Goal: Task Accomplishment & Management: Manage account settings

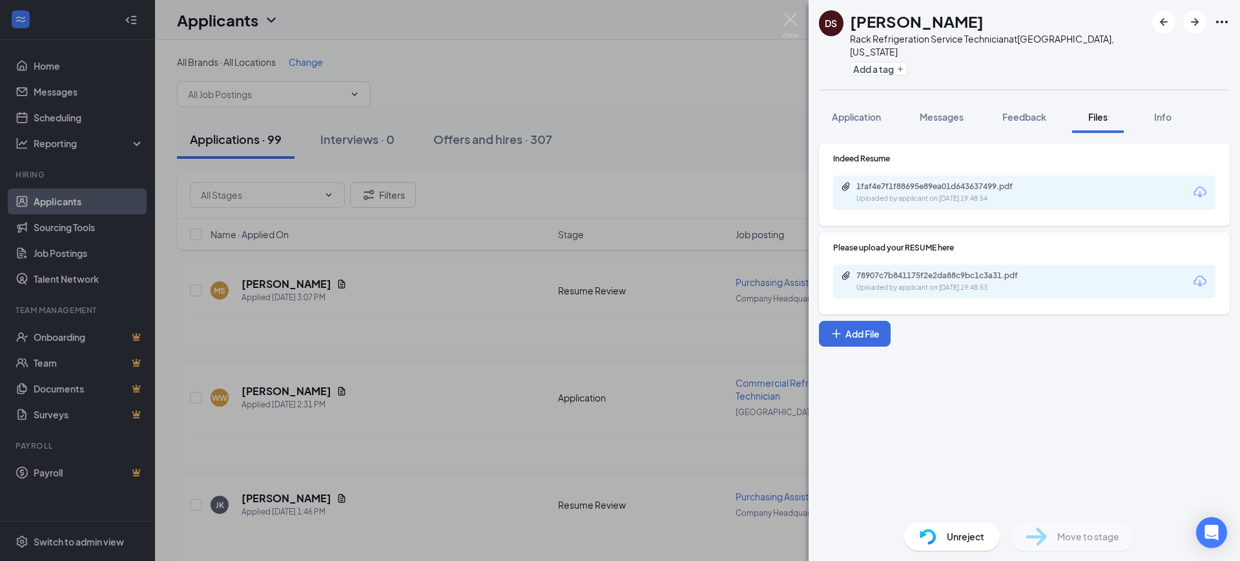
drag, startPoint x: 518, startPoint y: 85, endPoint x: 505, endPoint y: 88, distance: 13.2
click at [518, 85] on div "DS [PERSON_NAME] Rack Refrigeration Service Technician at [GEOGRAPHIC_DATA], [U…" at bounding box center [620, 280] width 1240 height 561
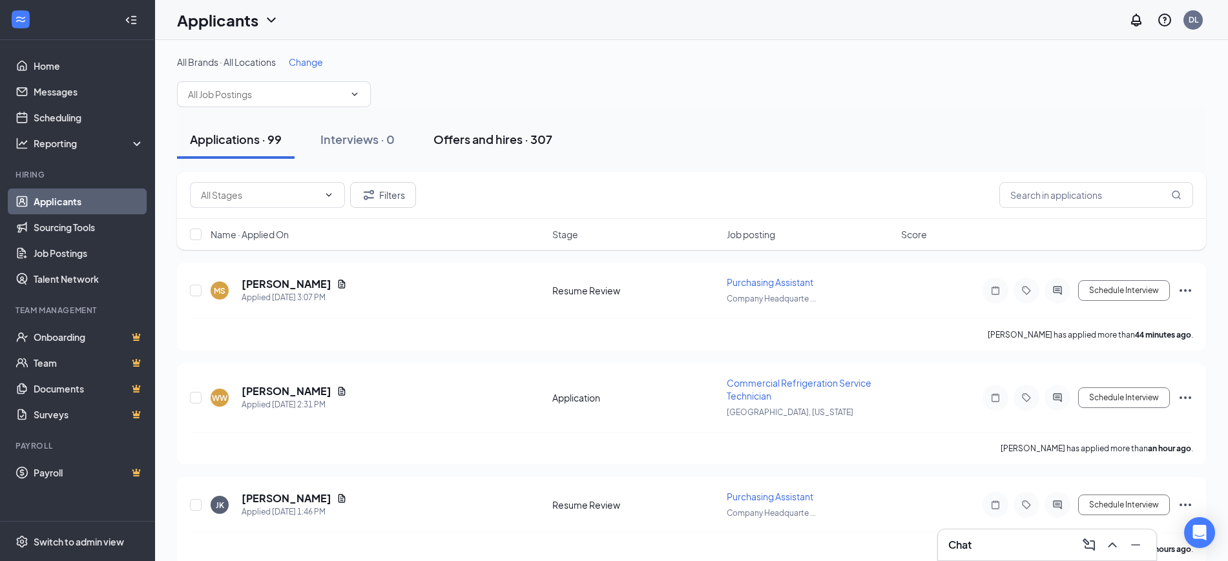
click at [479, 143] on div "Offers and hires · 307" at bounding box center [492, 139] width 119 height 16
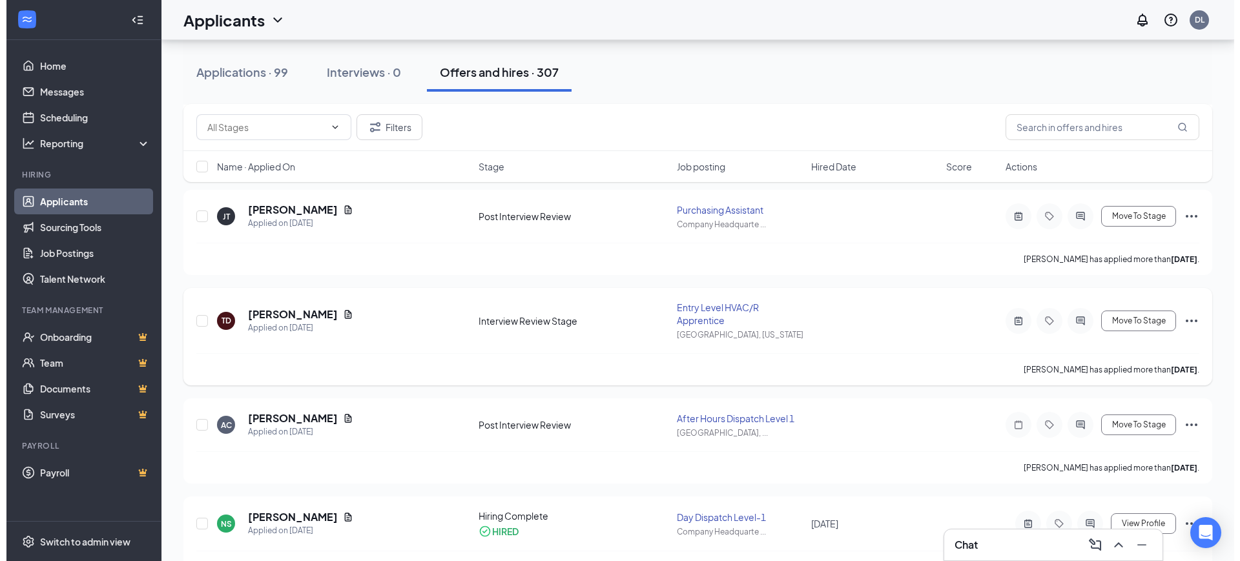
scroll to position [323, 0]
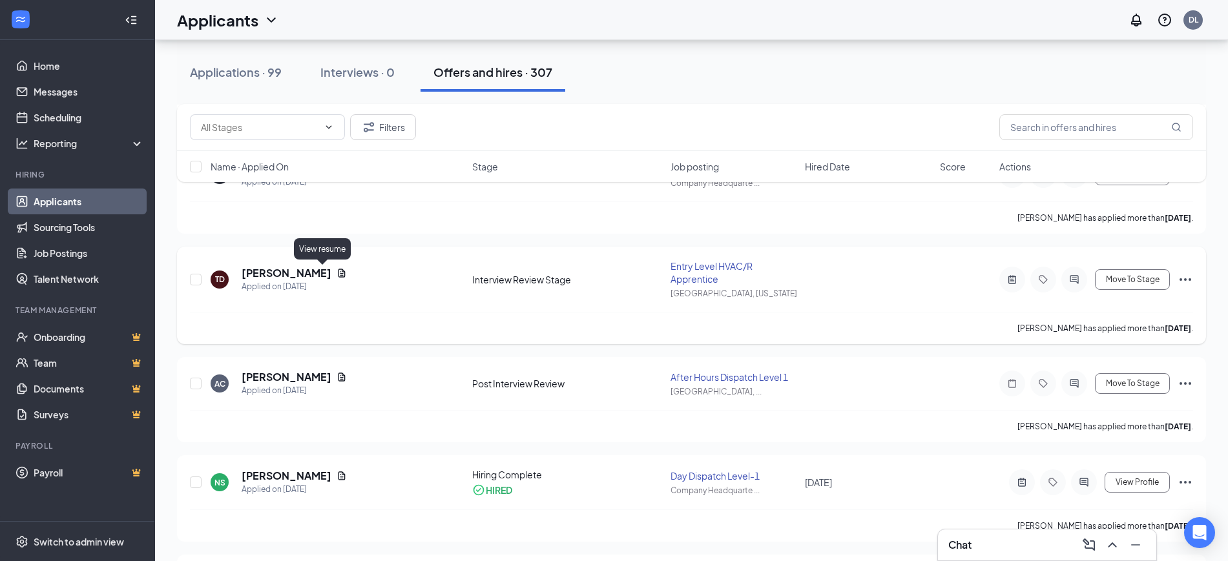
click at [338, 269] on icon "Document" at bounding box center [341, 273] width 7 height 8
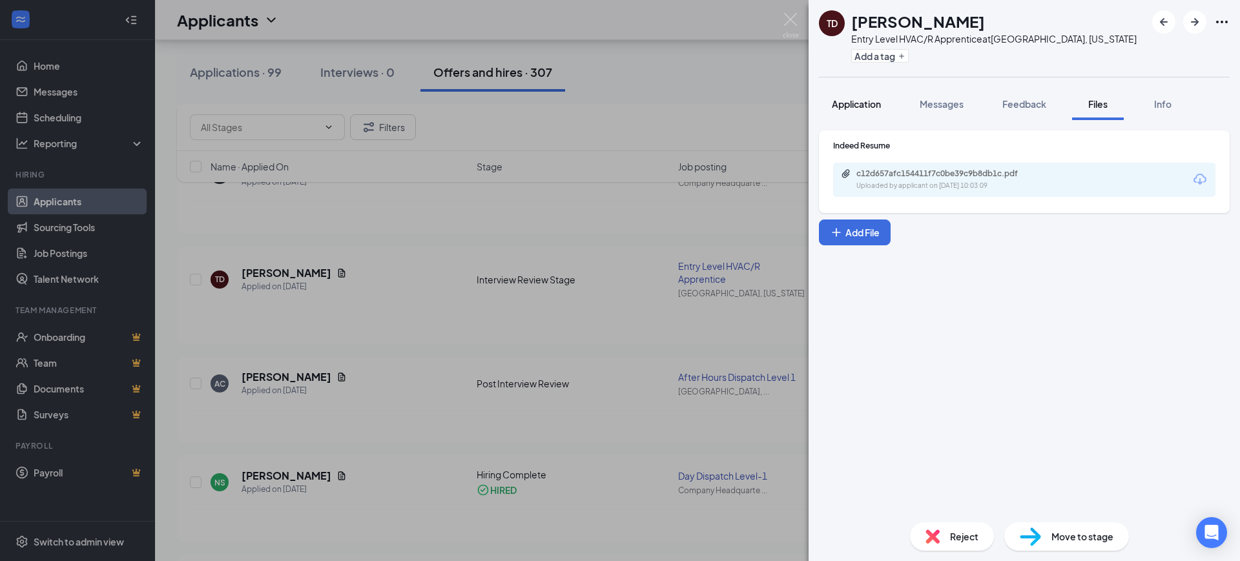
click at [857, 105] on span "Application" at bounding box center [856, 104] width 49 height 12
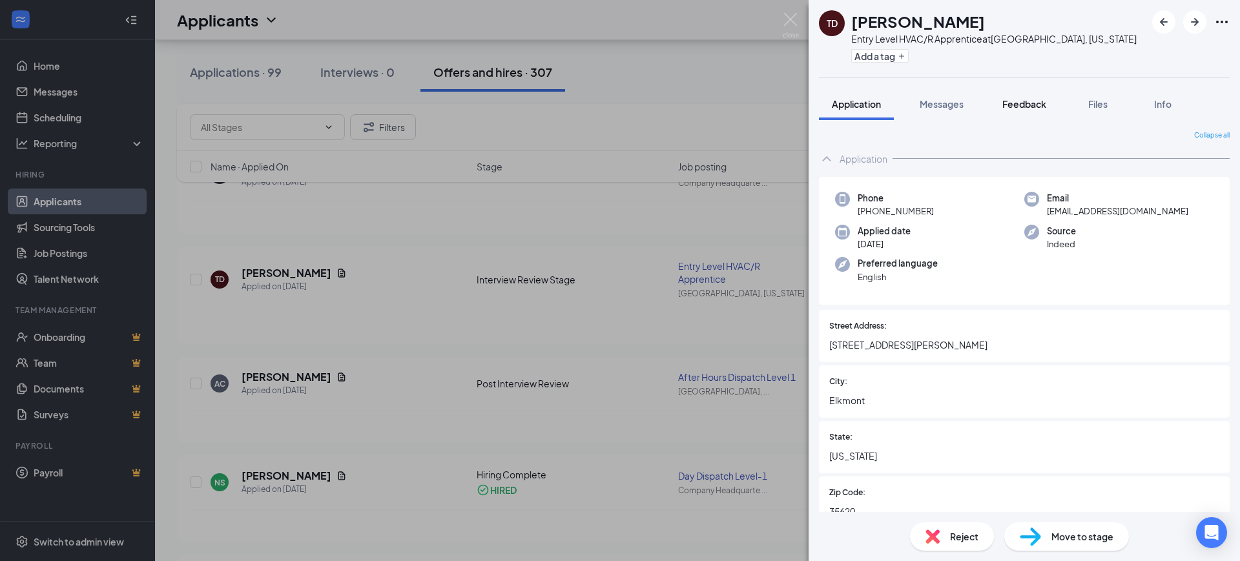
click at [1032, 102] on span "Feedback" at bounding box center [1024, 104] width 44 height 12
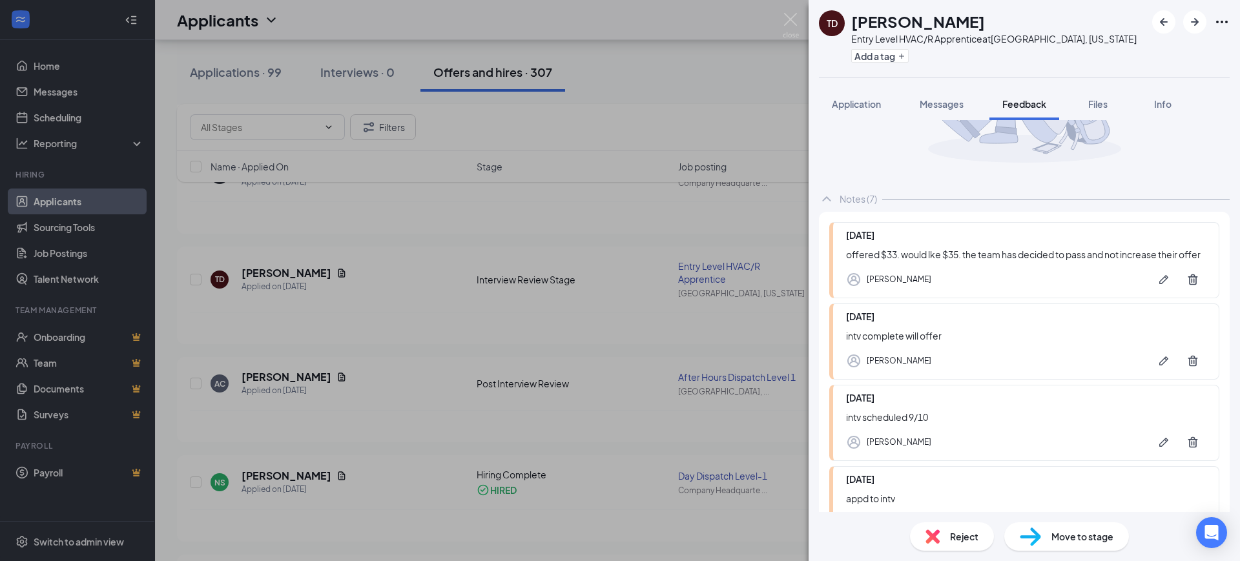
scroll to position [161, 0]
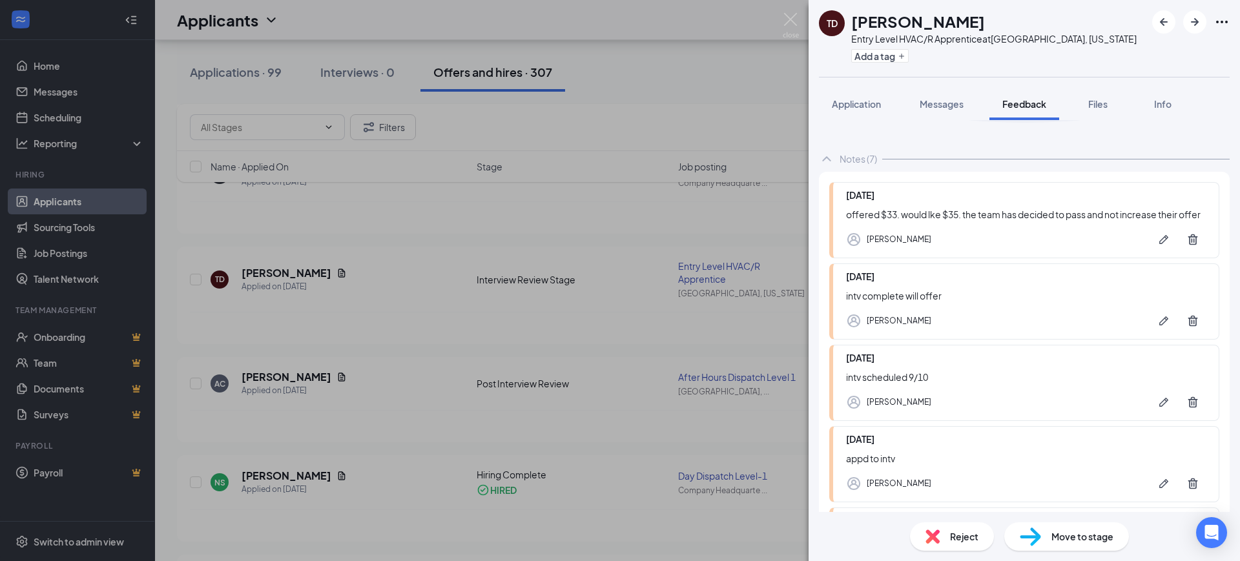
click at [920, 542] on div "Reject" at bounding box center [952, 537] width 84 height 28
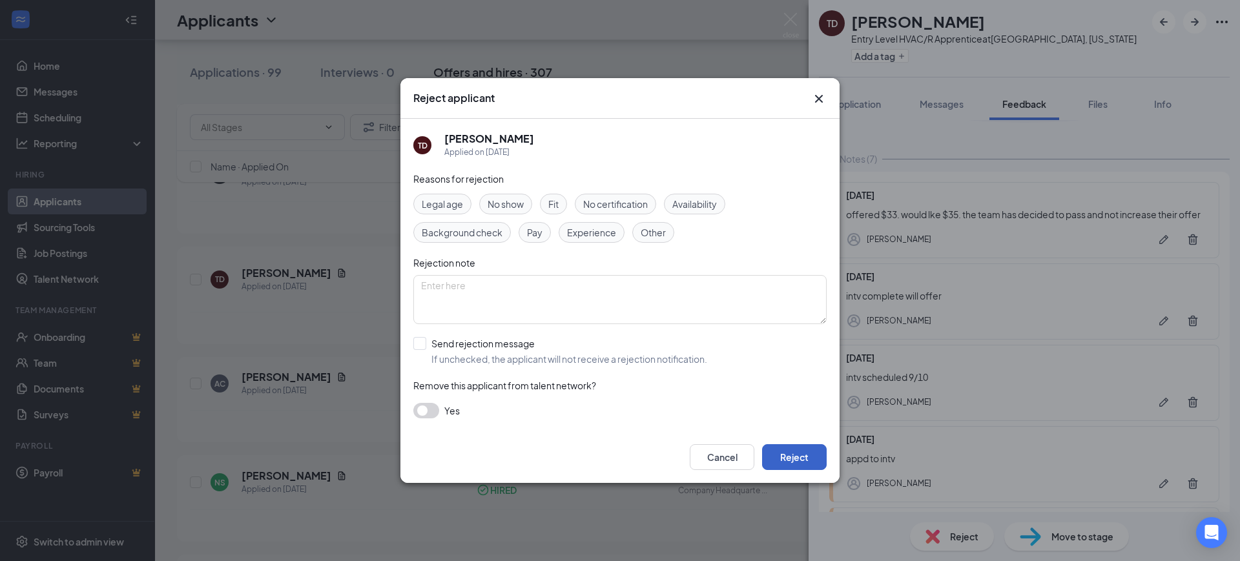
click at [794, 452] on button "Reject" at bounding box center [794, 457] width 65 height 26
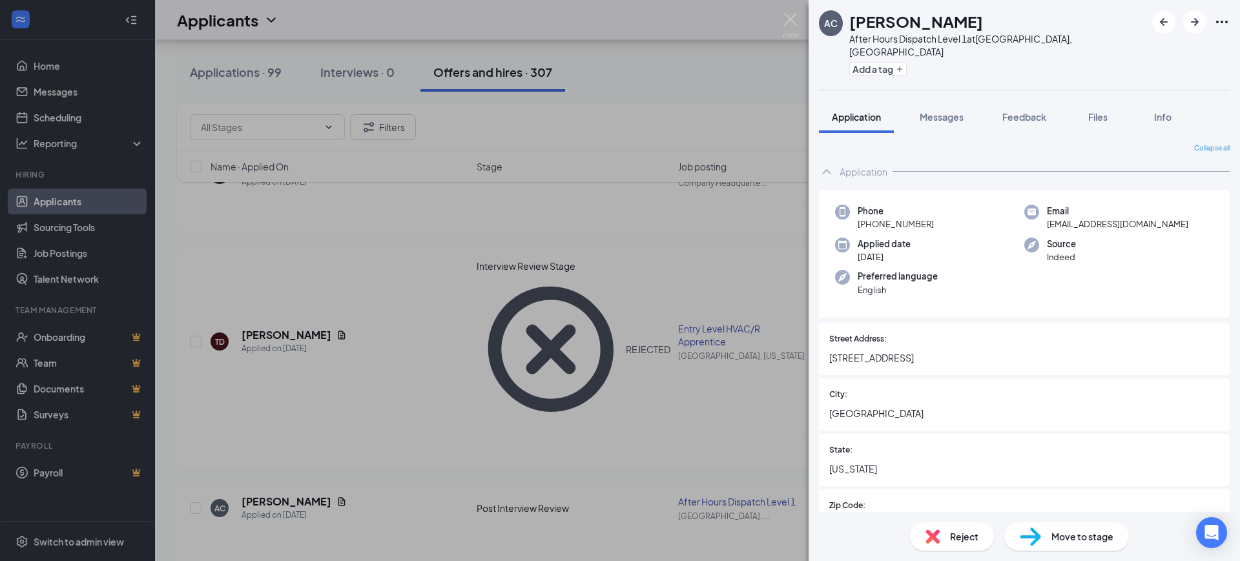
click at [419, 379] on div "AC Aurica Cacau After Hours Dispatch Level 1 at Sterling Heights, MI Add a tag …" at bounding box center [620, 280] width 1240 height 561
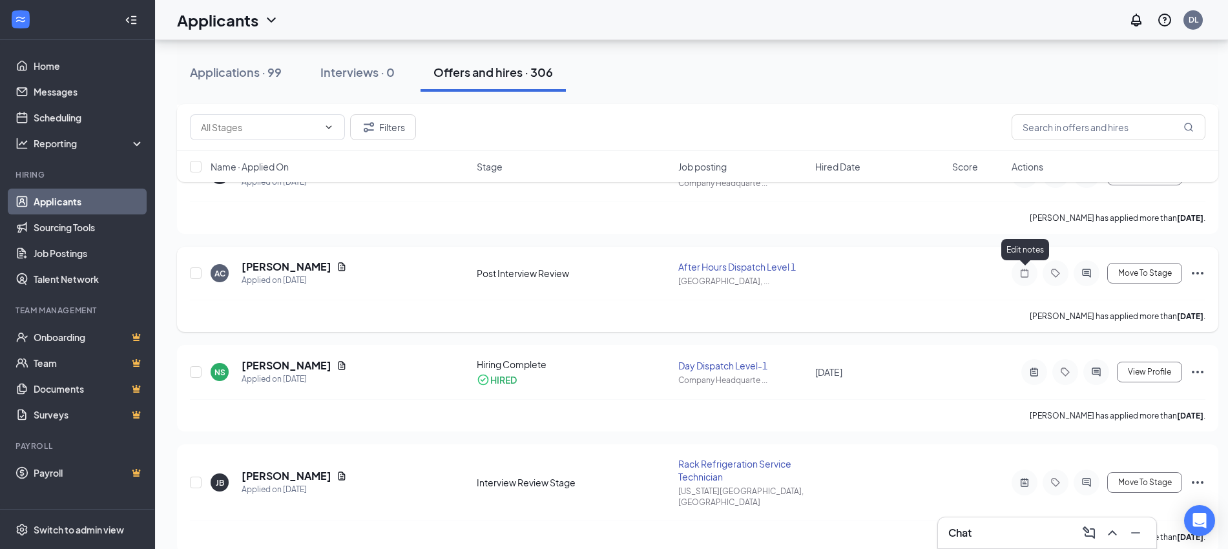
click at [1022, 269] on icon "Note" at bounding box center [1025, 273] width 8 height 8
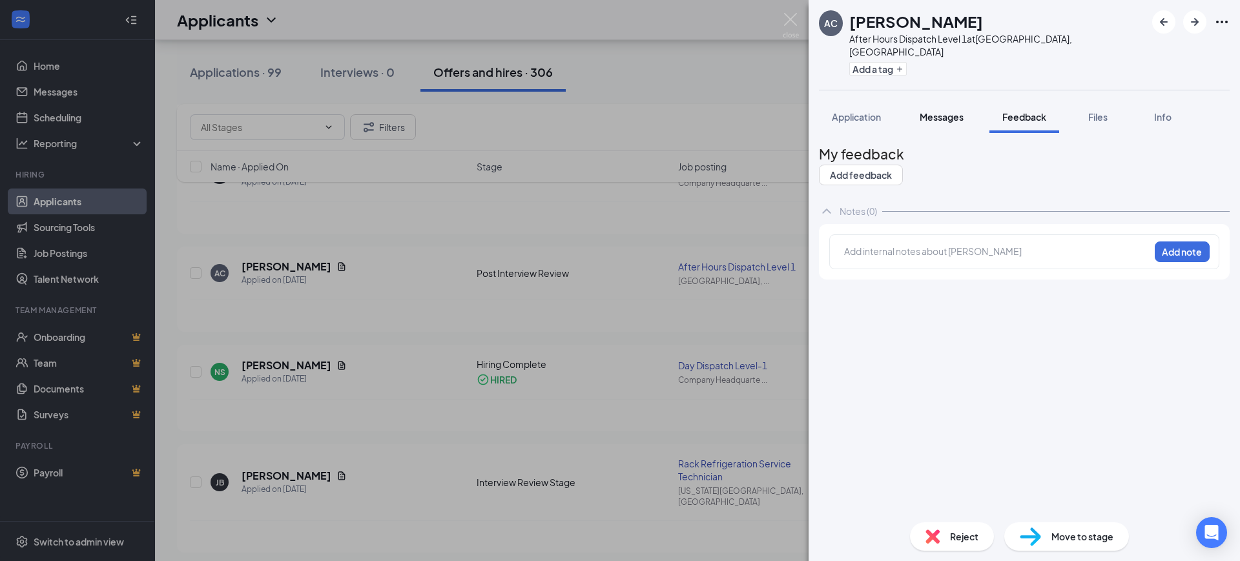
click at [954, 110] on div "Messages" at bounding box center [942, 116] width 44 height 13
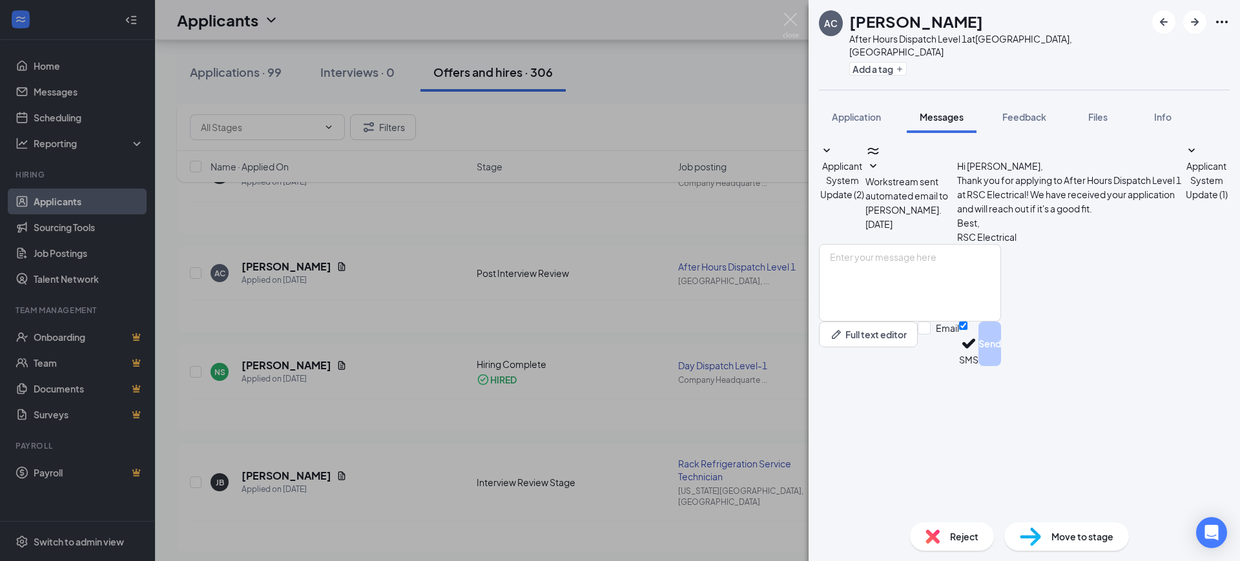
click at [973, 234] on div "Applicant System Update (2) Workstream sent automated email to Aurica Cacau. Se…" at bounding box center [1024, 193] width 411 height 101
click at [1186, 200] on span "Applicant System Update (1)" at bounding box center [1207, 180] width 42 height 40
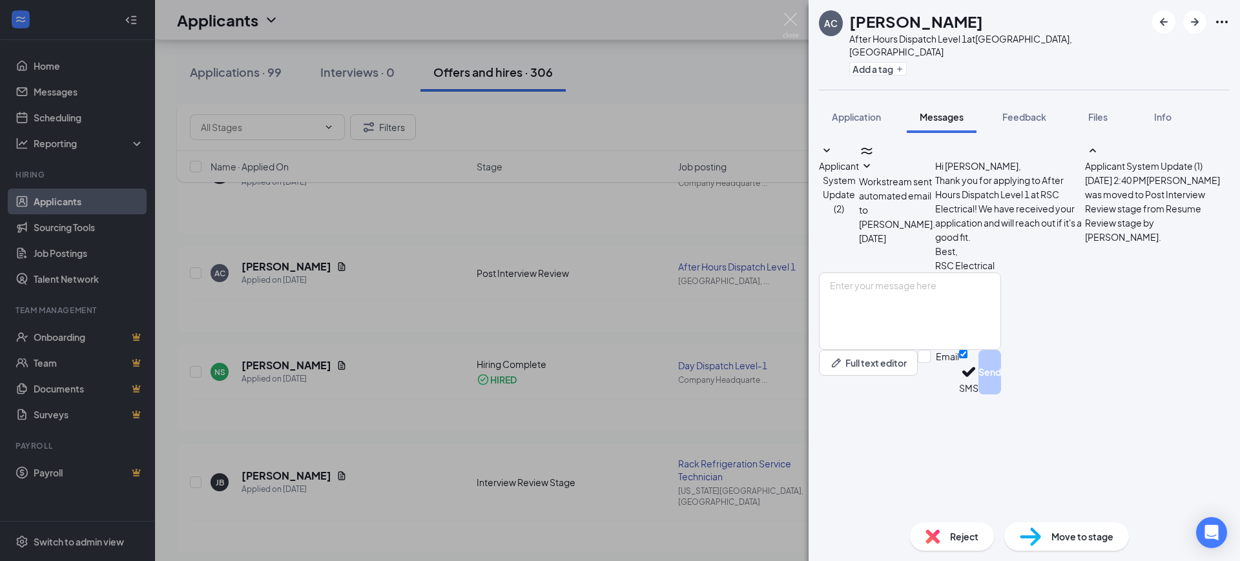
click at [935, 183] on span "Workstream sent automated email to Aurica Cacau." at bounding box center [897, 203] width 76 height 54
click at [968, 546] on div "Reject" at bounding box center [952, 537] width 84 height 28
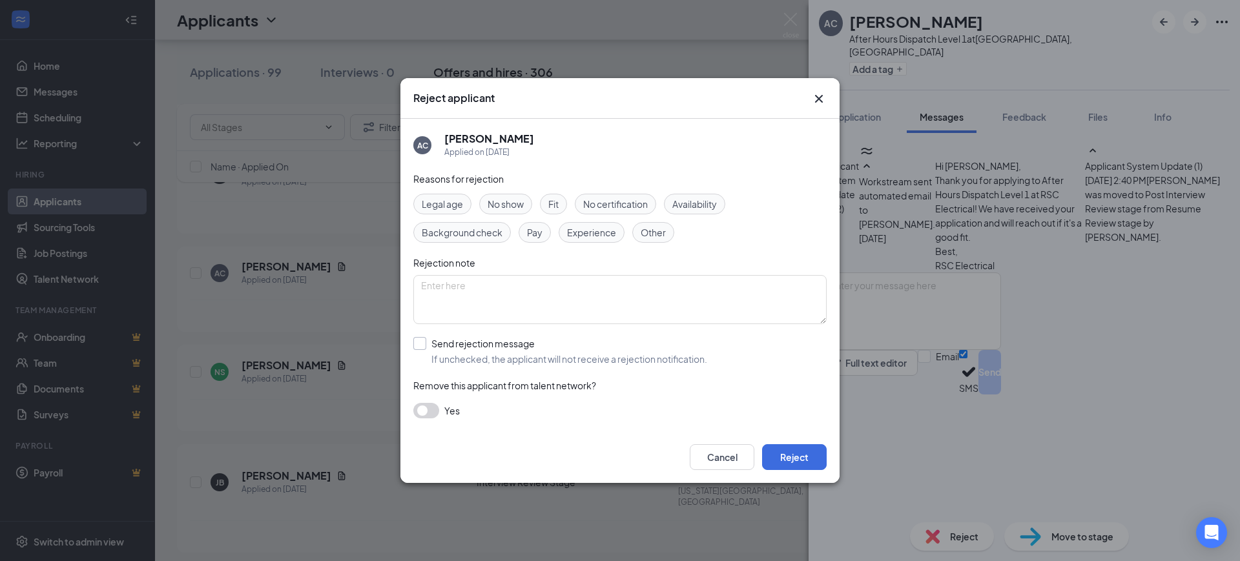
click at [431, 340] on input "Send rejection message If unchecked, the applicant will not receive a rejection…" at bounding box center [560, 351] width 294 height 28
checkbox input "true"
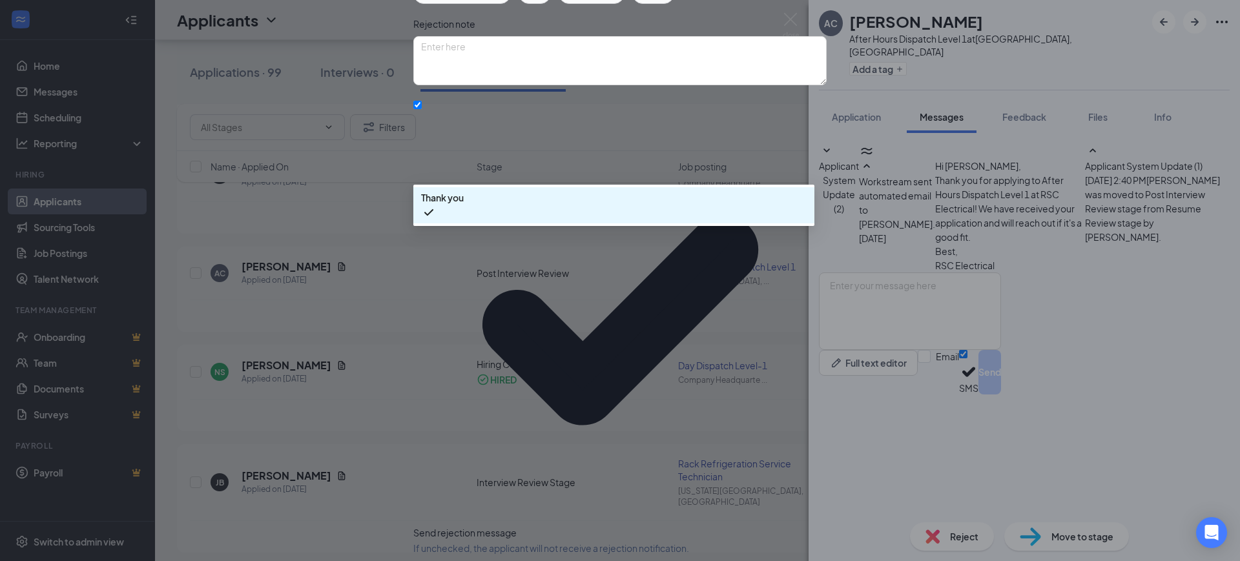
click at [750, 317] on div "Send rejection message If unchecked, the applicant will not receive a rejection…" at bounding box center [619, 326] width 413 height 457
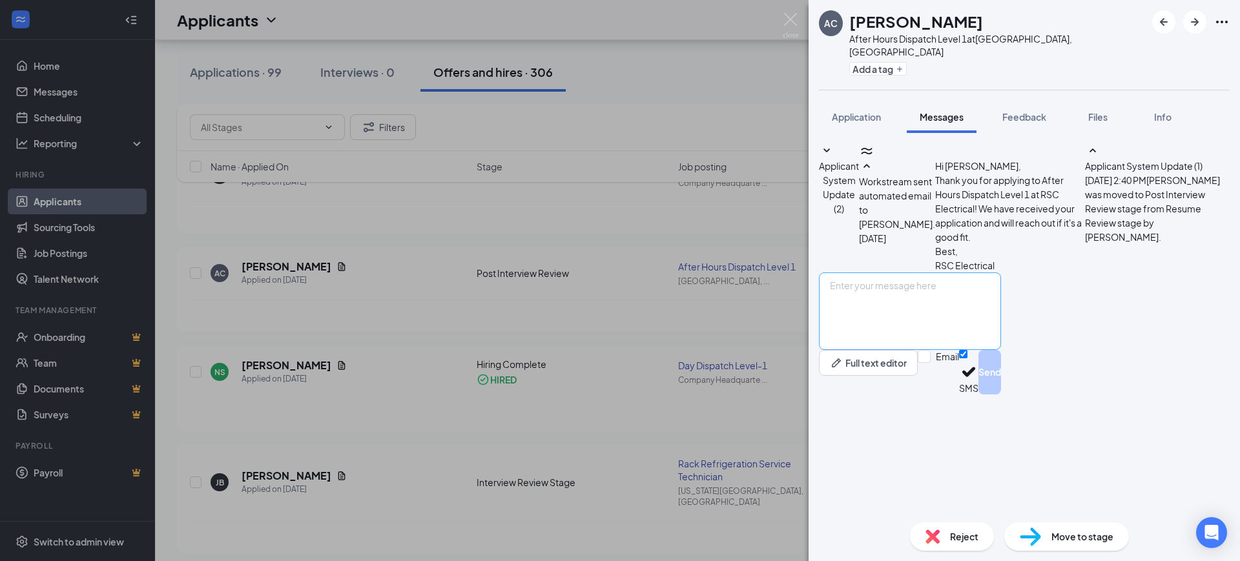
scroll to position [15, 0]
click at [951, 350] on textarea at bounding box center [910, 312] width 182 height 78
paste textarea "Hello, Thank you for your interest in RSC Mechanical and for taking the time to…"
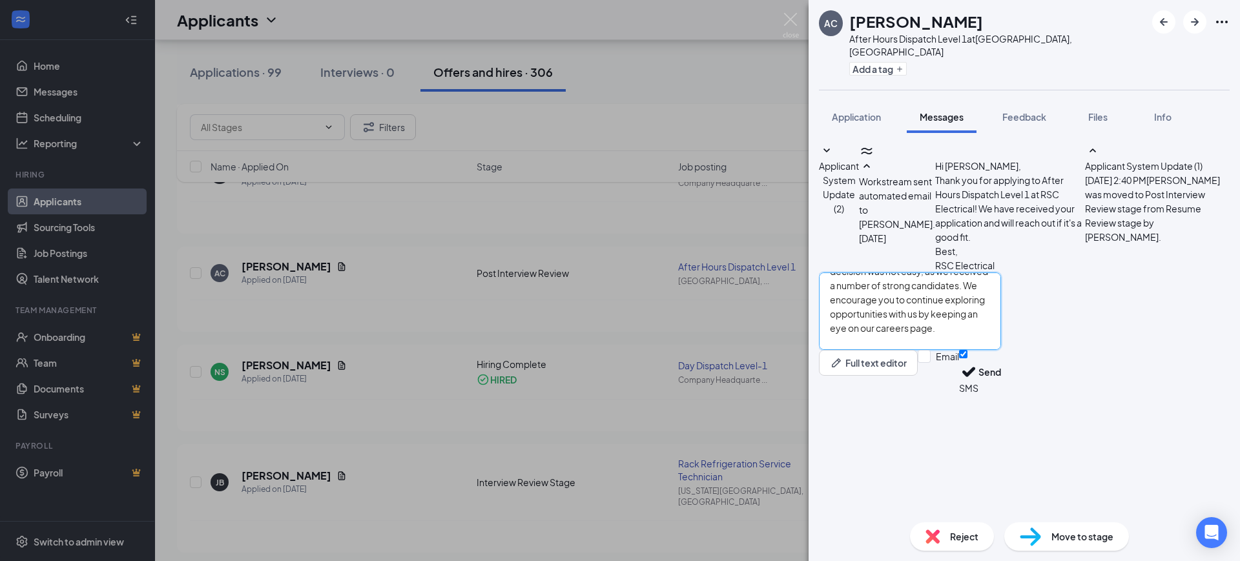
type textarea "Hello, Thank you for your interest in RSC Mechanical and for taking the time to…"
click at [1001, 395] on div "Email SMS Send" at bounding box center [959, 372] width 83 height 45
click at [968, 358] on input "SMS" at bounding box center [963, 354] width 8 height 8
checkbox input "false"
click at [959, 376] on input "Email" at bounding box center [938, 363] width 41 height 26
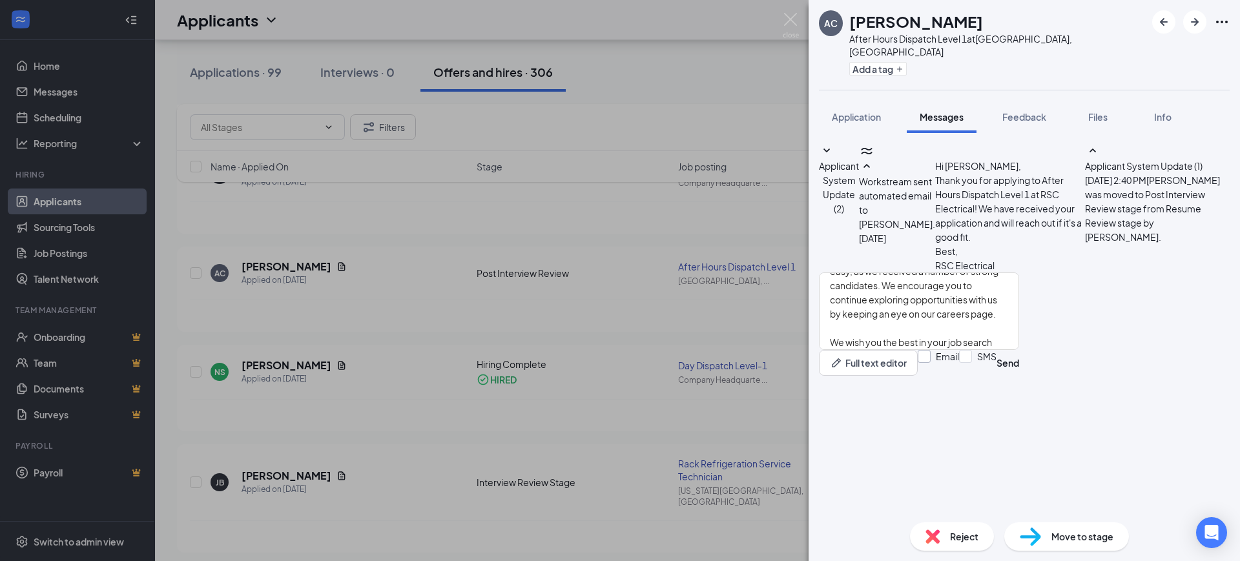
checkbox input "true"
click at [1001, 399] on button "Send" at bounding box center [990, 374] width 23 height 48
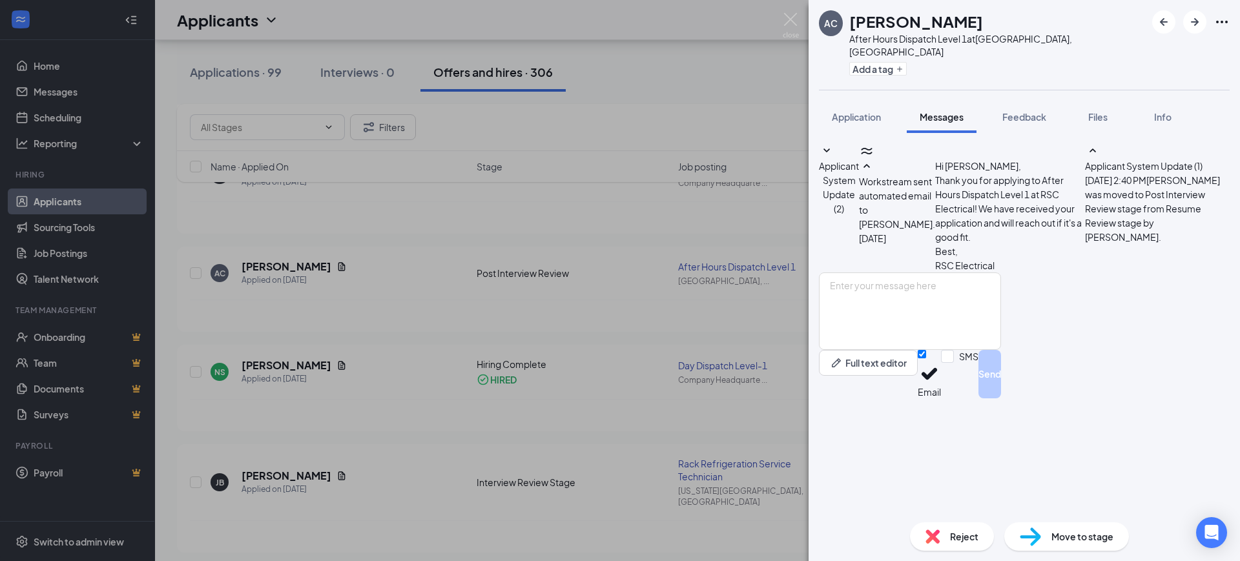
scroll to position [0, 0]
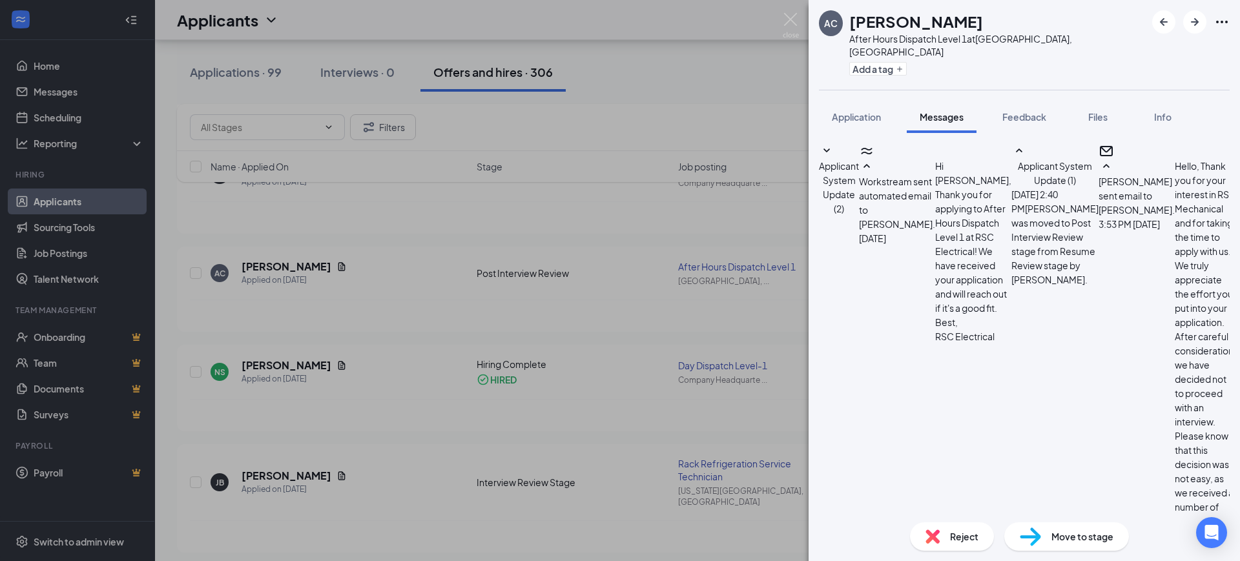
click at [948, 537] on div "Reject" at bounding box center [952, 537] width 84 height 28
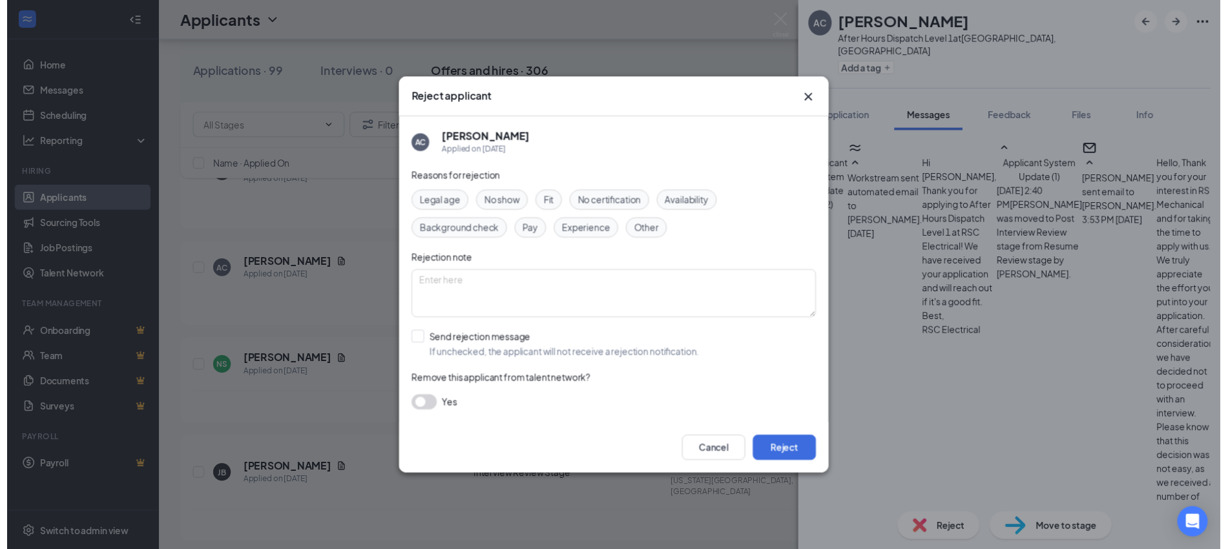
scroll to position [339, 0]
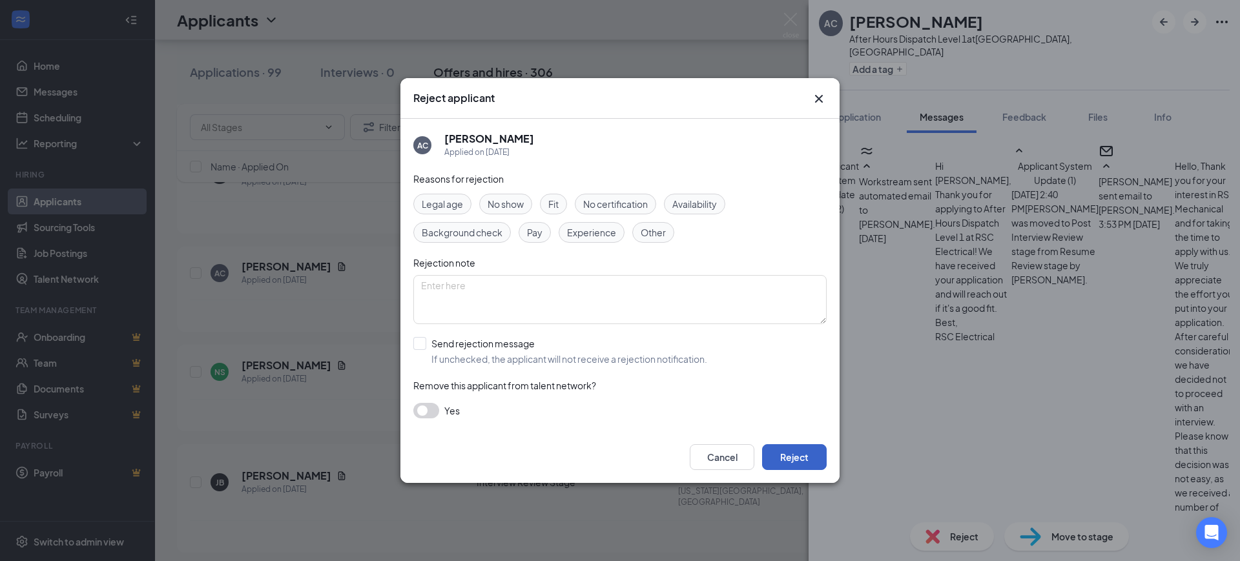
click at [784, 448] on button "Reject" at bounding box center [794, 457] width 65 height 26
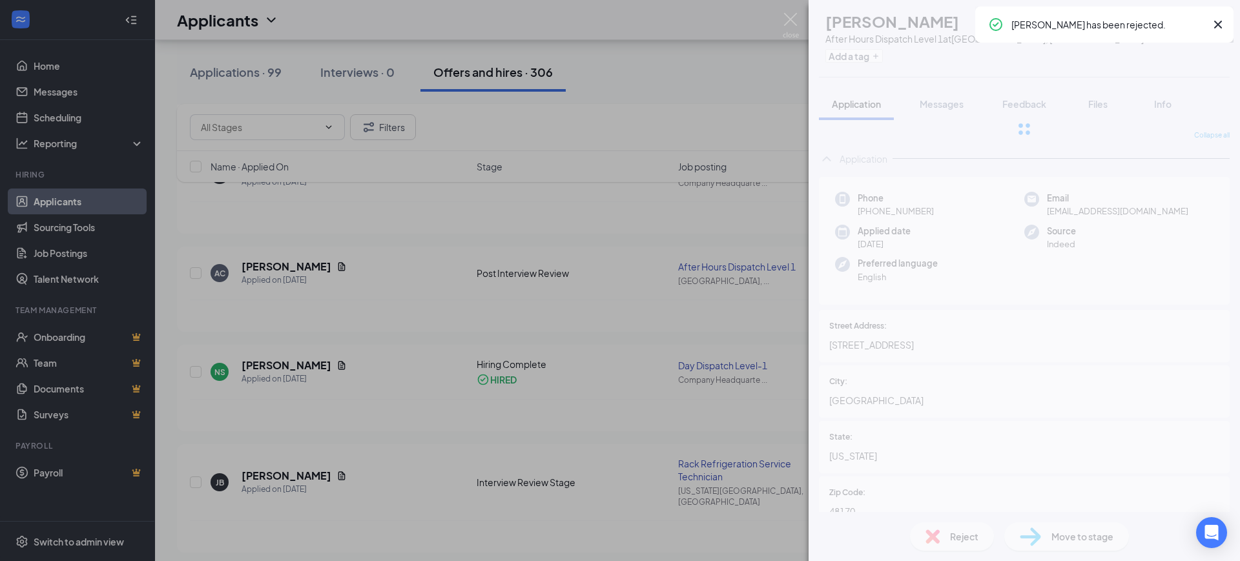
click at [569, 388] on div "AC Aurica Cacau After Hours Dispatch Level 1 at Sterling Heights, MI Add a tag …" at bounding box center [620, 280] width 1240 height 561
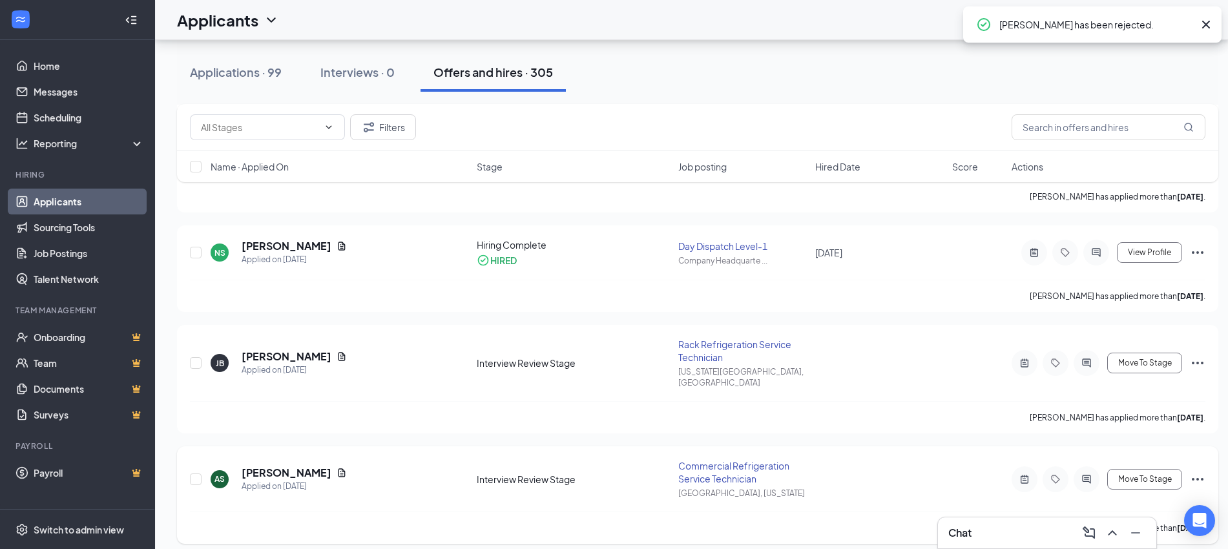
scroll to position [323, 0]
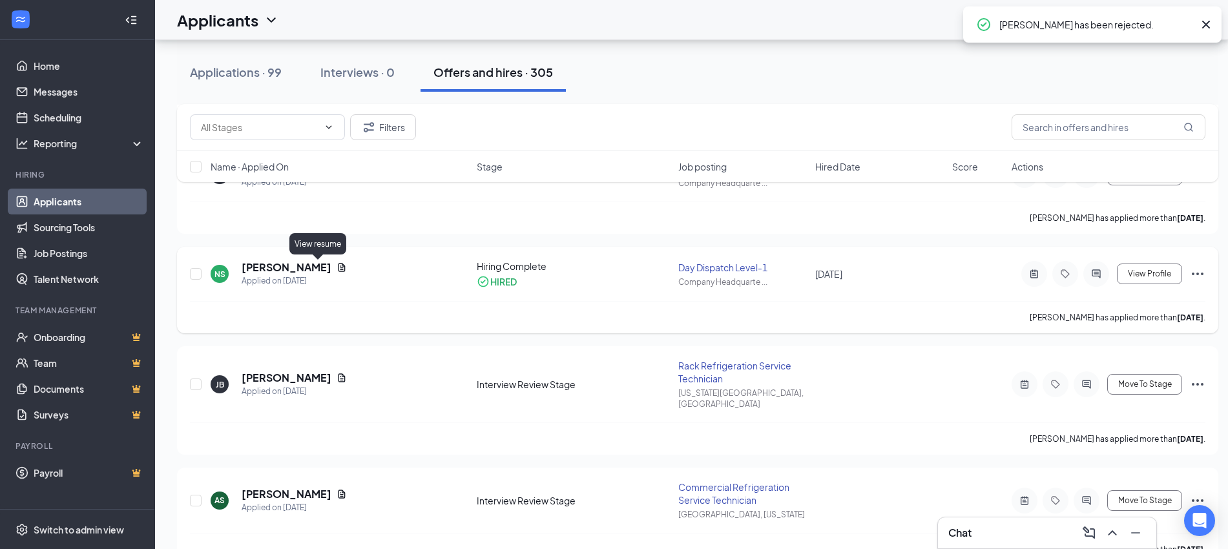
click at [337, 268] on icon "Document" at bounding box center [342, 267] width 10 height 10
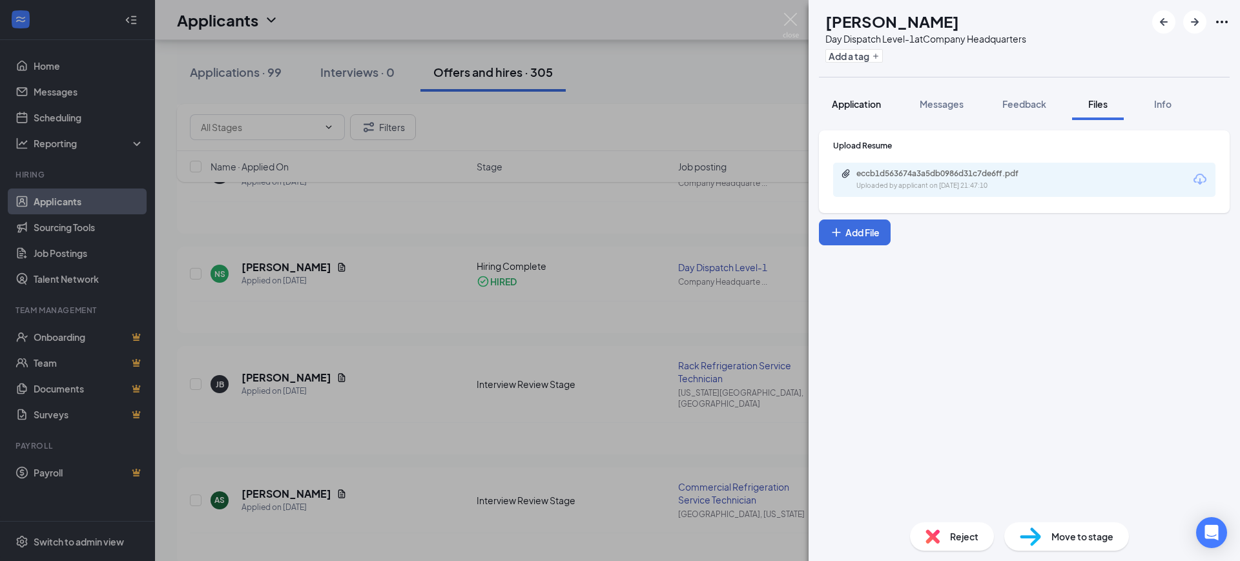
click at [869, 118] on button "Application" at bounding box center [856, 104] width 75 height 32
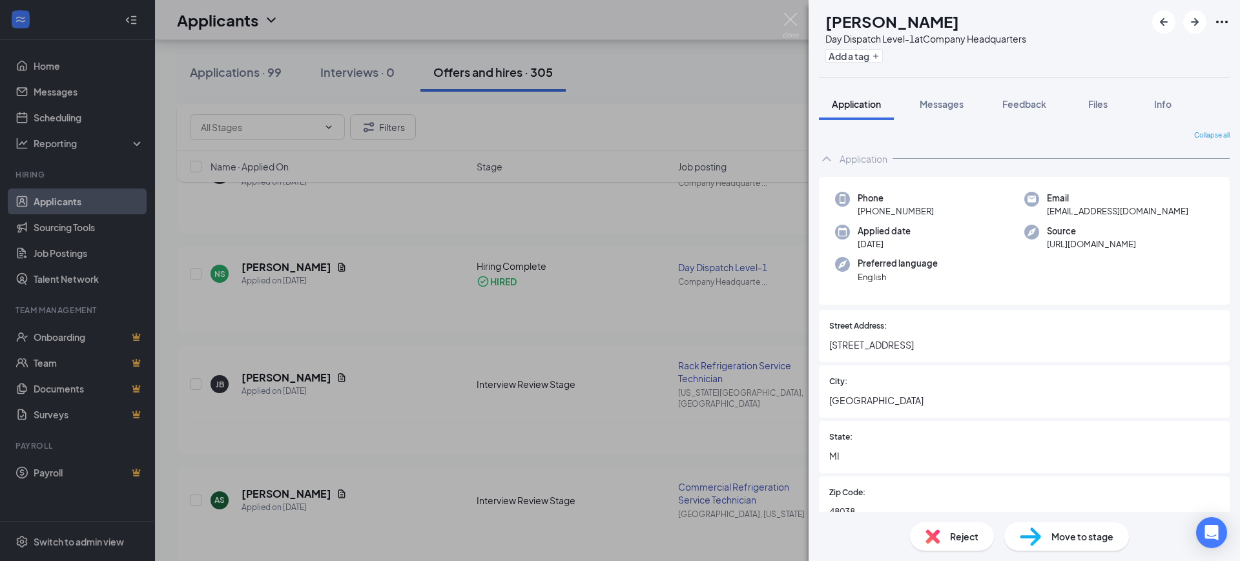
drag, startPoint x: 1024, startPoint y: 103, endPoint x: 1238, endPoint y: 77, distance: 216.1
click at [1024, 103] on span "Feedback" at bounding box center [1024, 104] width 44 height 12
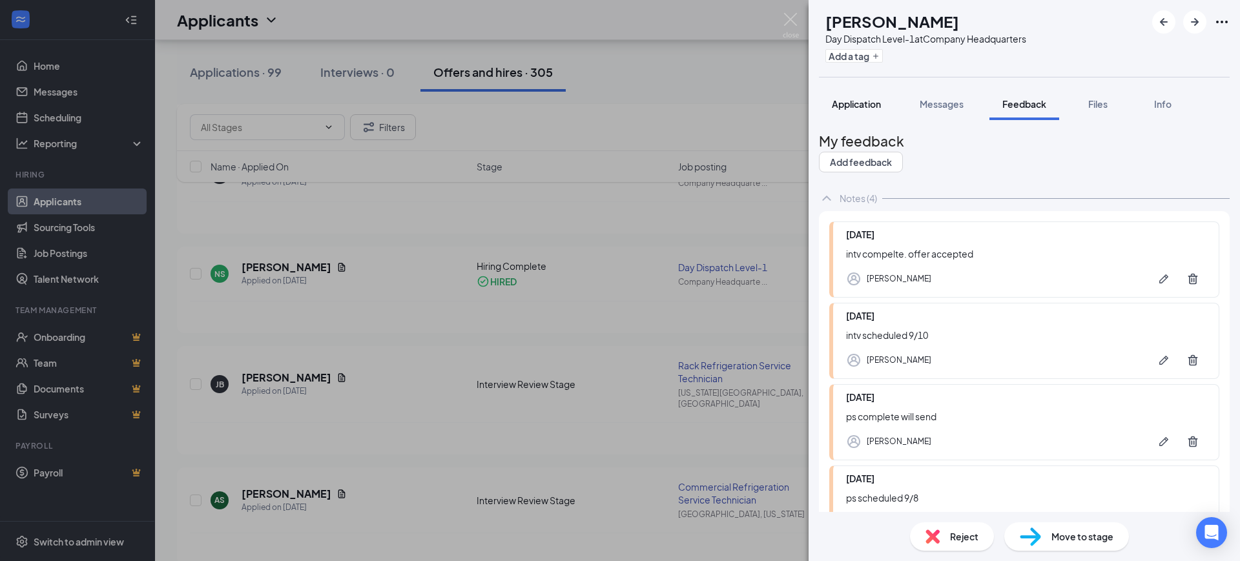
click at [882, 108] on div "NS Noah Stanley Day Dispatch Level-1 at Company Headquarters Add a tag Applicat…" at bounding box center [1024, 280] width 431 height 561
click at [863, 105] on span "Application" at bounding box center [856, 104] width 49 height 12
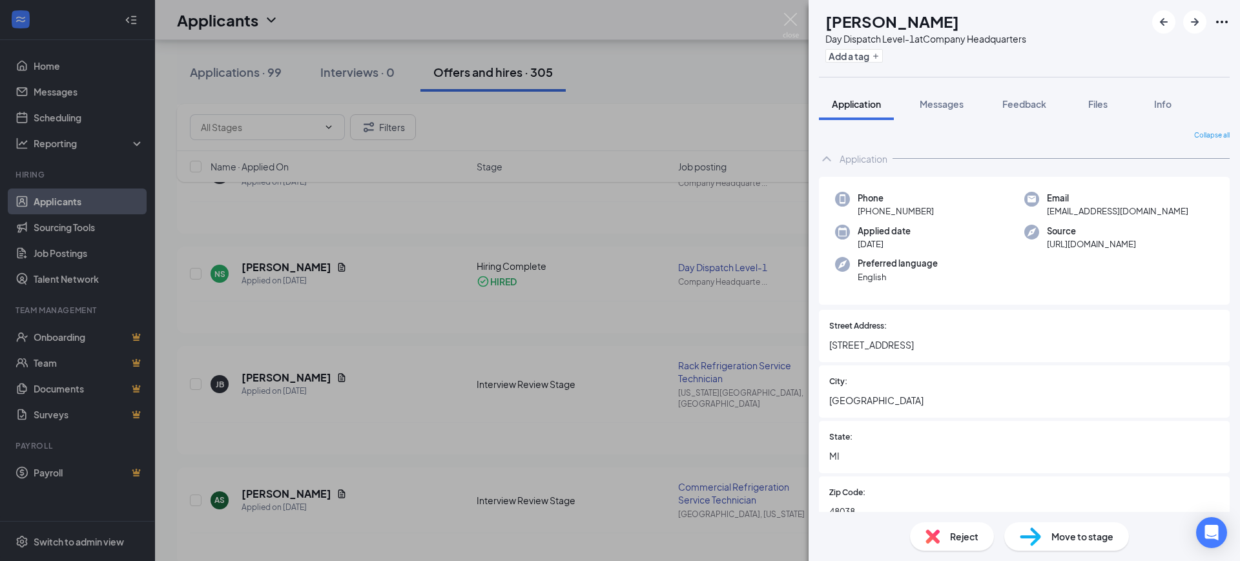
click at [653, 286] on div "NS Noah Stanley Day Dispatch Level-1 at Company Headquarters Add a tag Applicat…" at bounding box center [620, 280] width 1240 height 561
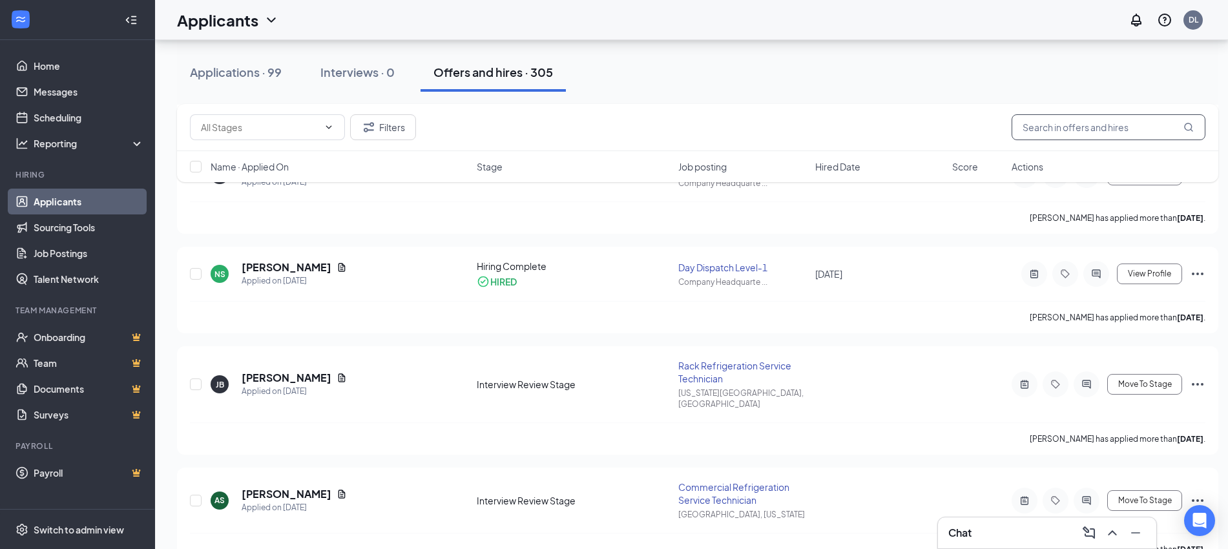
click at [1100, 122] on input "text" at bounding box center [1109, 127] width 194 height 26
drag, startPoint x: 1043, startPoint y: 127, endPoint x: 1064, endPoint y: 121, distance: 21.5
click at [1043, 127] on input "text" at bounding box center [1109, 127] width 194 height 26
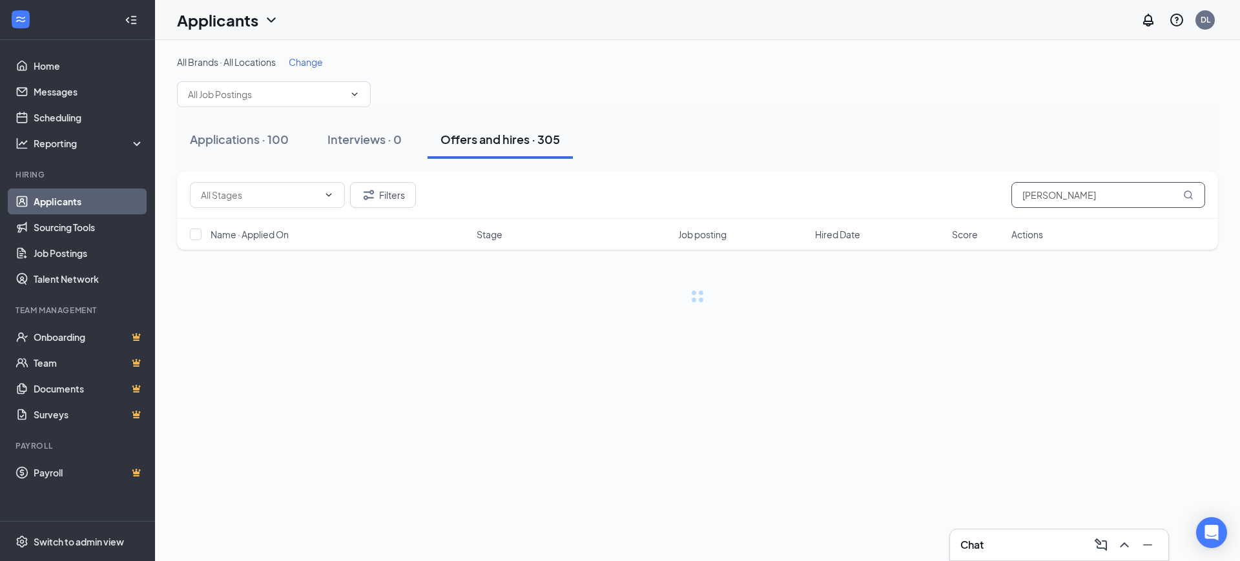
type input "josue"
drag, startPoint x: 1010, startPoint y: 187, endPoint x: 970, endPoint y: 192, distance: 41.0
click at [970, 192] on div "Filters josue" at bounding box center [697, 195] width 1015 height 26
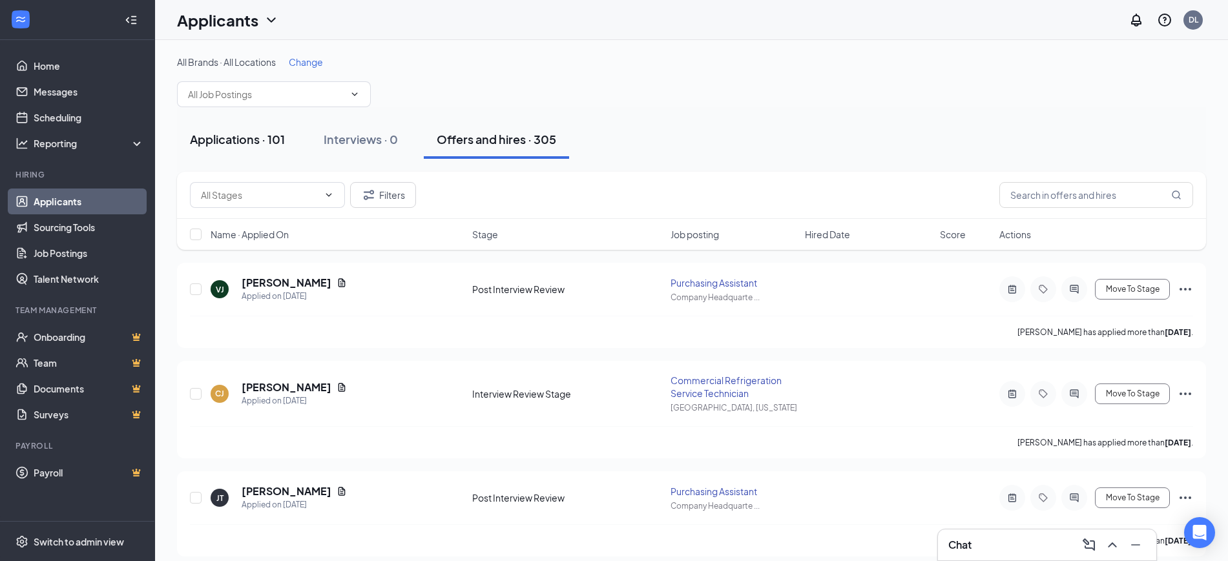
click at [236, 141] on div "Applications · 101" at bounding box center [237, 139] width 95 height 16
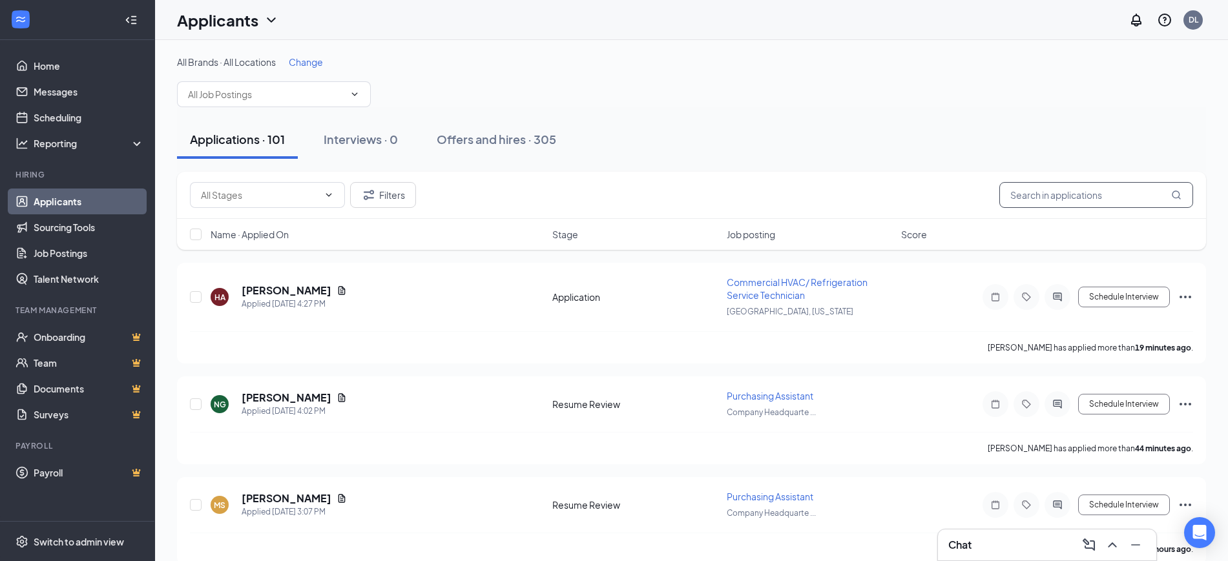
click at [1052, 202] on input "text" at bounding box center [1096, 195] width 194 height 26
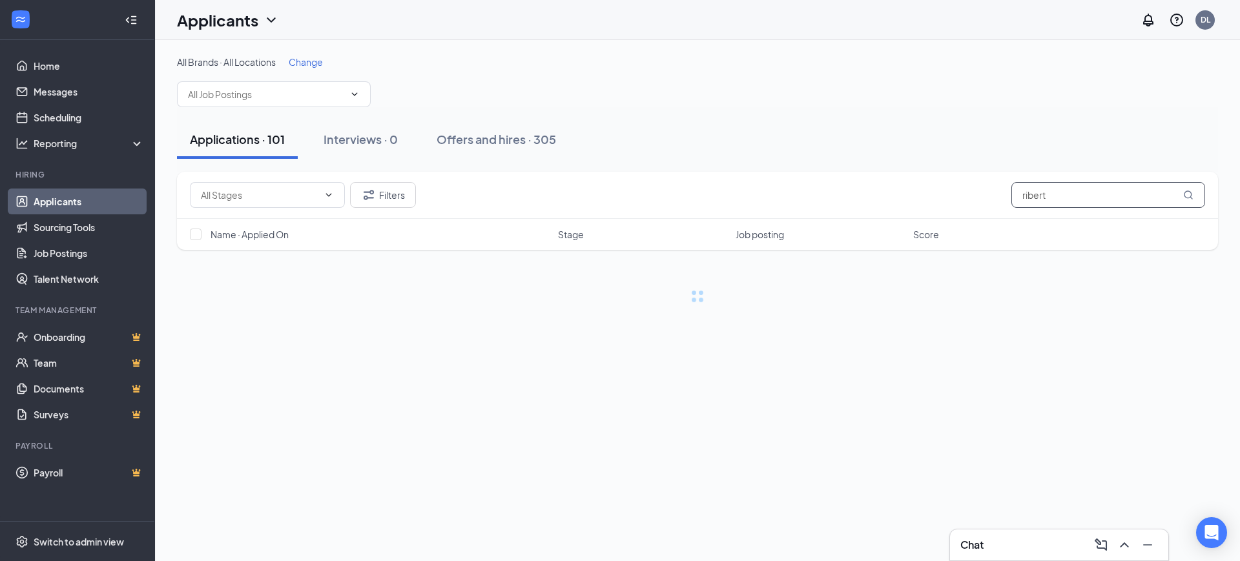
drag, startPoint x: 1023, startPoint y: 190, endPoint x: 1083, endPoint y: 193, distance: 60.2
click at [1033, 188] on input "ribert" at bounding box center [1109, 195] width 194 height 26
drag, startPoint x: 1047, startPoint y: 192, endPoint x: 950, endPoint y: 207, distance: 98.6
click at [950, 207] on div "Filters ribert" at bounding box center [697, 195] width 1015 height 26
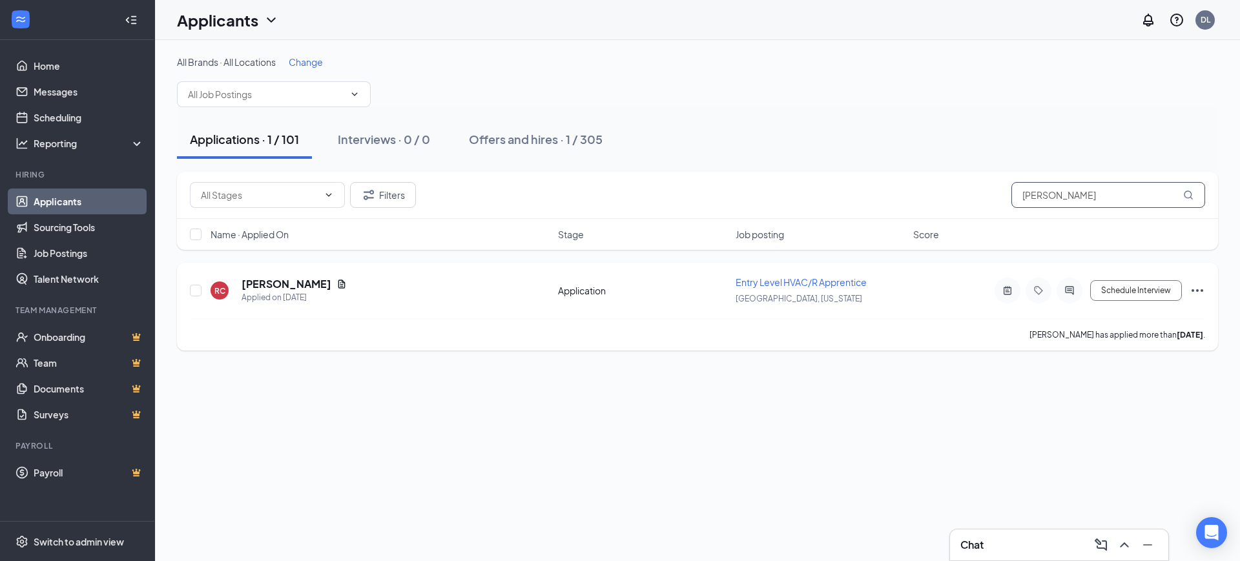
type input "robert"
click at [1005, 293] on icon "ActiveNote" at bounding box center [1008, 291] width 16 height 10
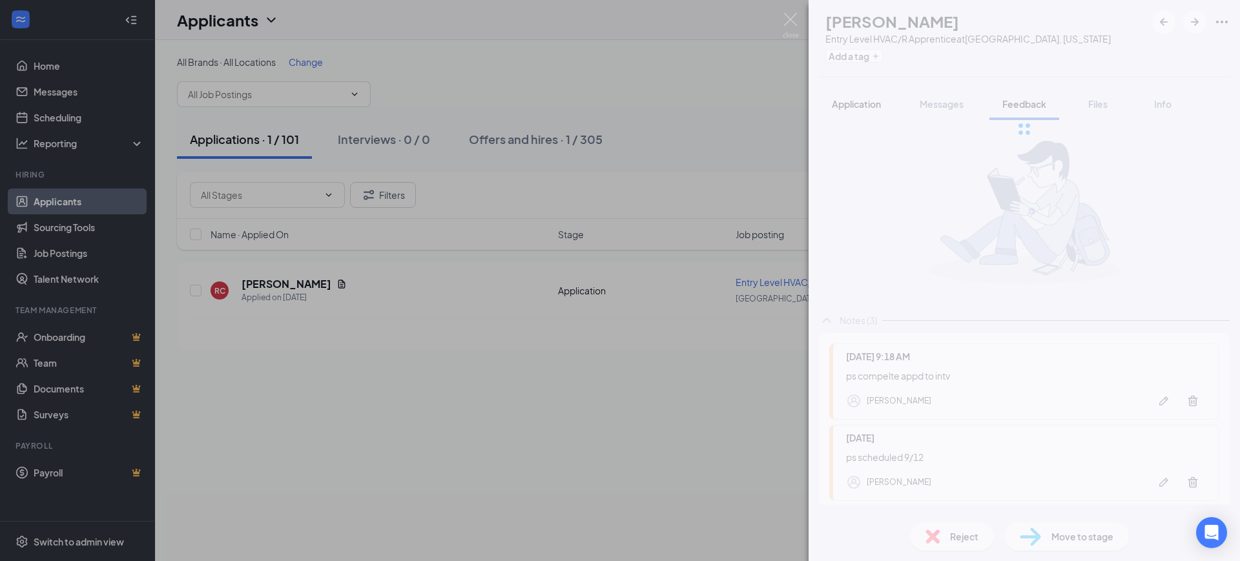
click at [866, 103] on span "Application" at bounding box center [856, 104] width 49 height 12
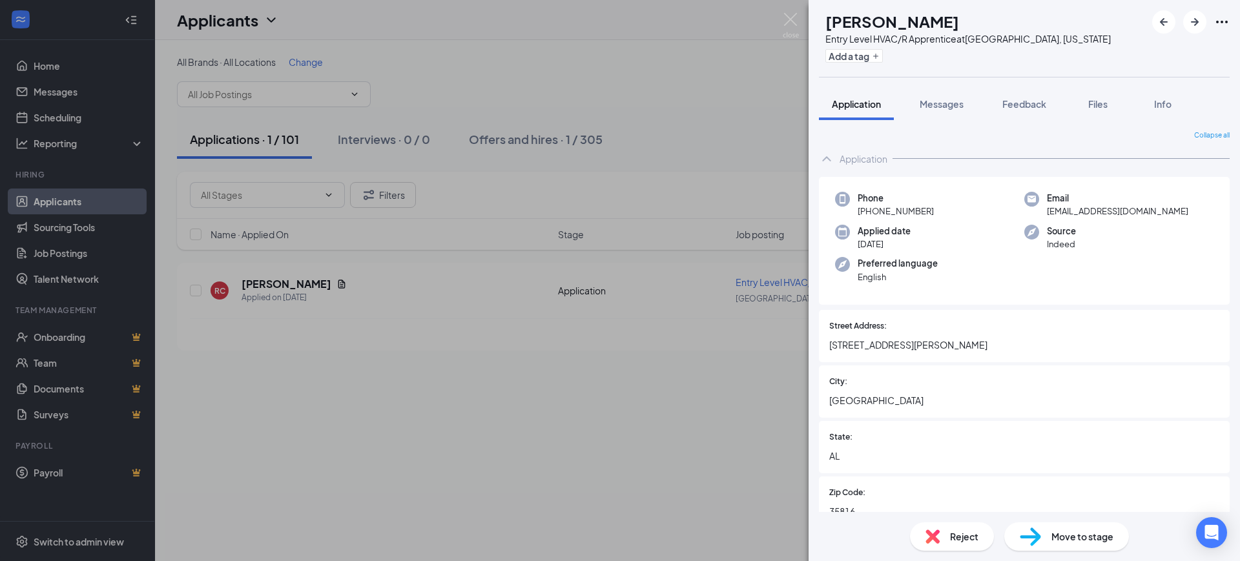
click at [576, 376] on div "RC Robert Collett Entry Level HVAC/R Apprentice at Huntsville, Alabama Add a ta…" at bounding box center [620, 280] width 1240 height 561
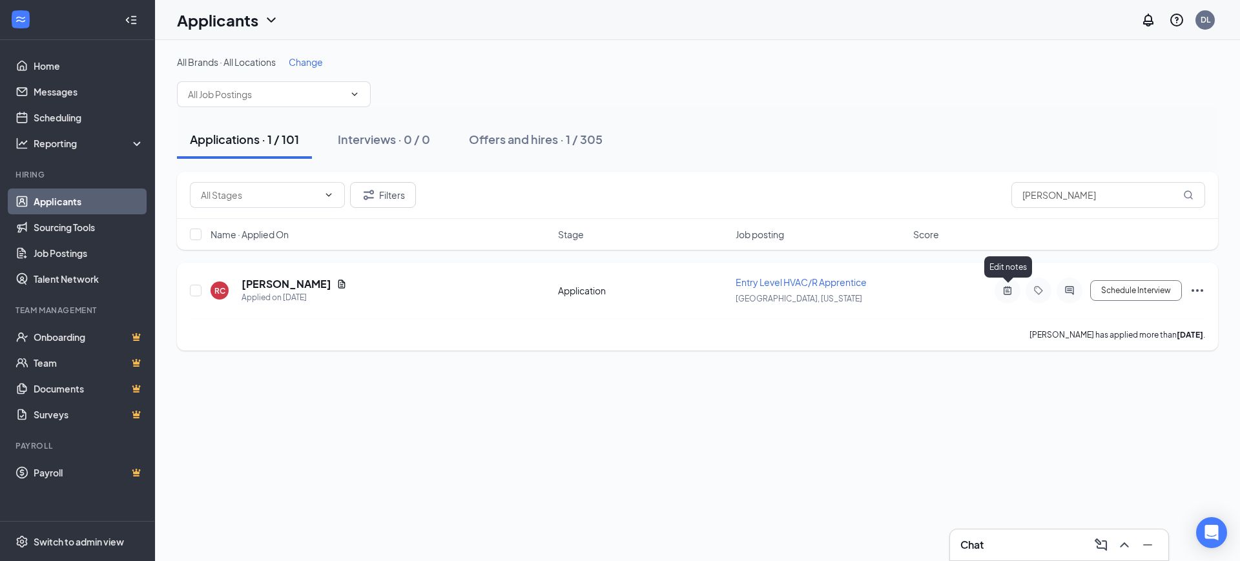
click at [1006, 289] on icon "ActiveNote" at bounding box center [1008, 290] width 8 height 8
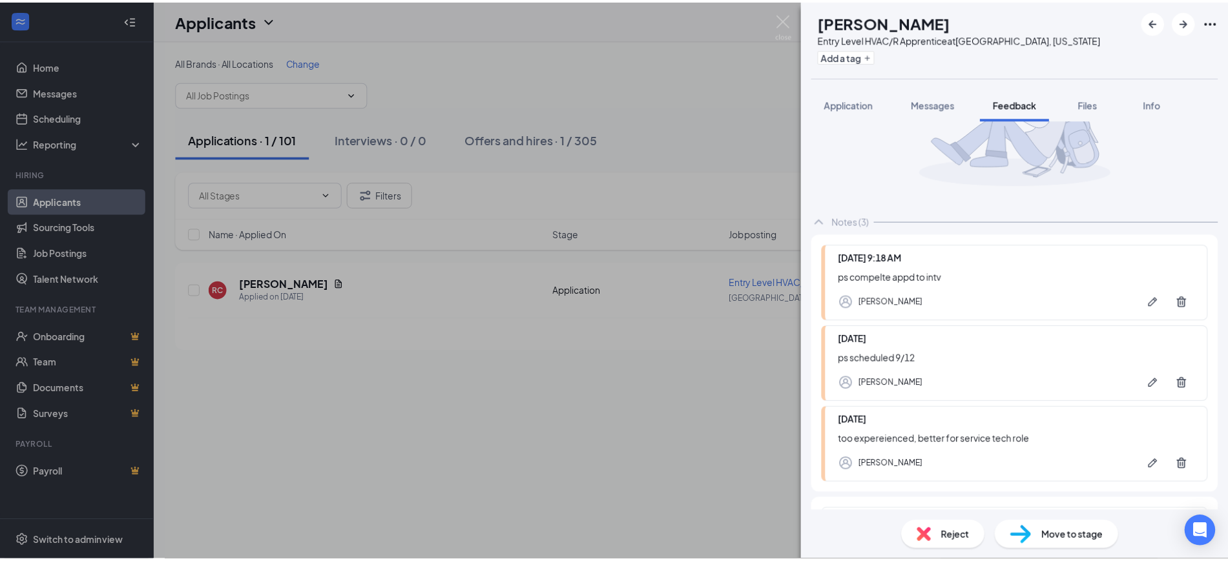
scroll to position [141, 0]
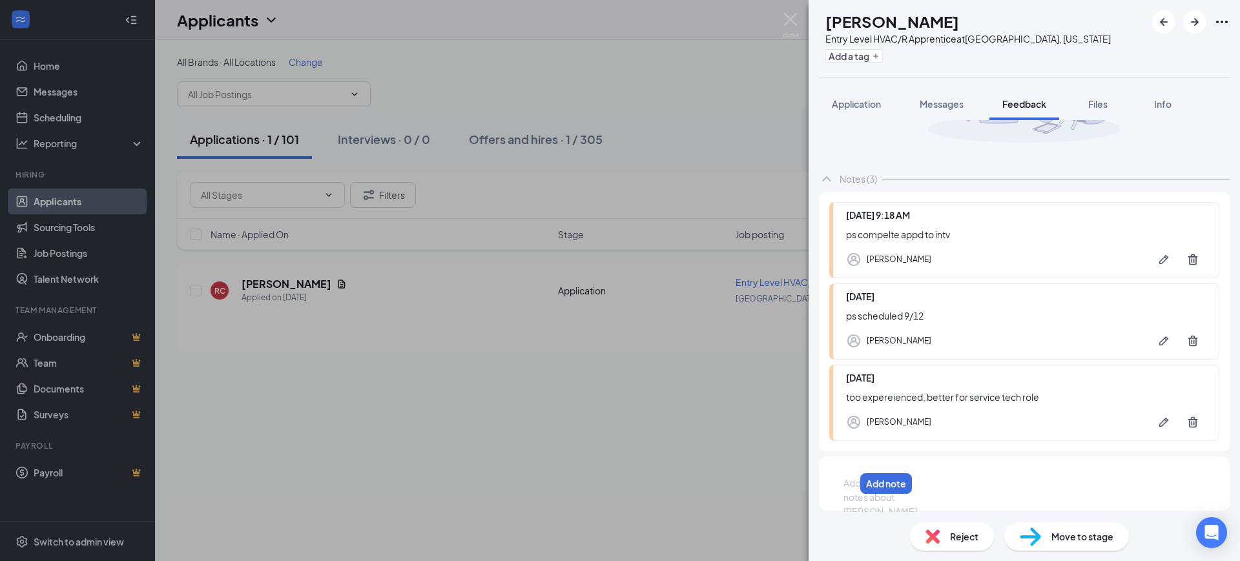
click at [855, 479] on div at bounding box center [849, 484] width 10 height 14
drag, startPoint x: 1179, startPoint y: 483, endPoint x: 1017, endPoint y: 483, distance: 162.1
click at [1017, 483] on div "intv scheduled 9/29 Add note" at bounding box center [1024, 484] width 390 height 35
click at [1008, 485] on div "intv scheduled 9/29" at bounding box center [997, 484] width 304 height 14
click at [1048, 488] on button "Add note" at bounding box center [1023, 485] width 52 height 21
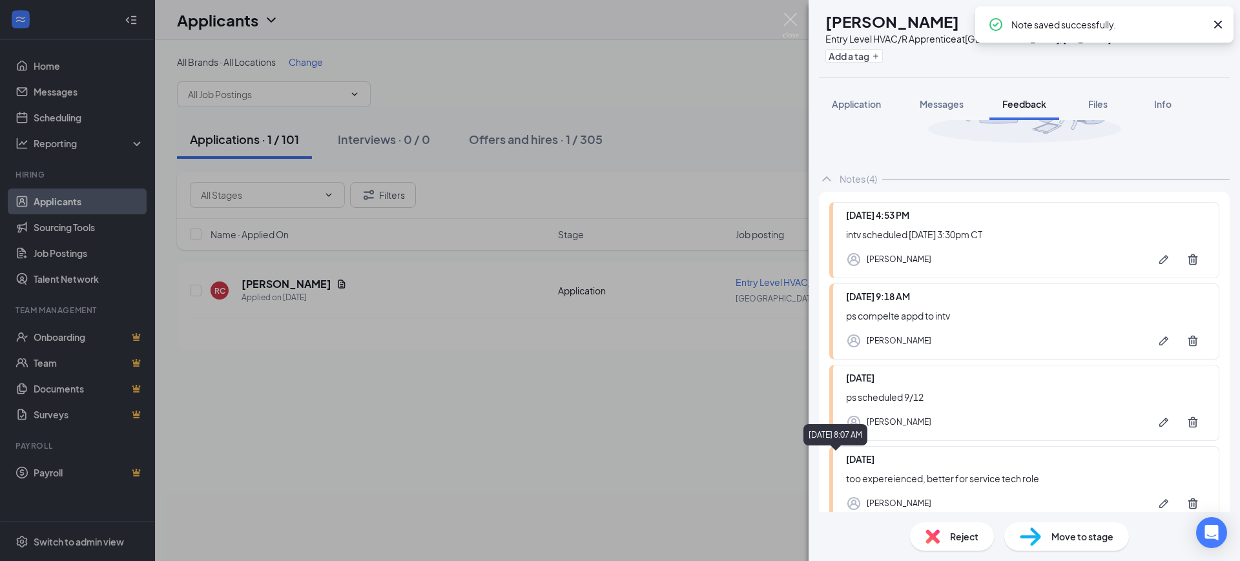
click at [691, 413] on div "RC Robert Collett Entry Level HVAC/R Apprentice at Huntsville, Alabama Add a ta…" at bounding box center [620, 280] width 1240 height 561
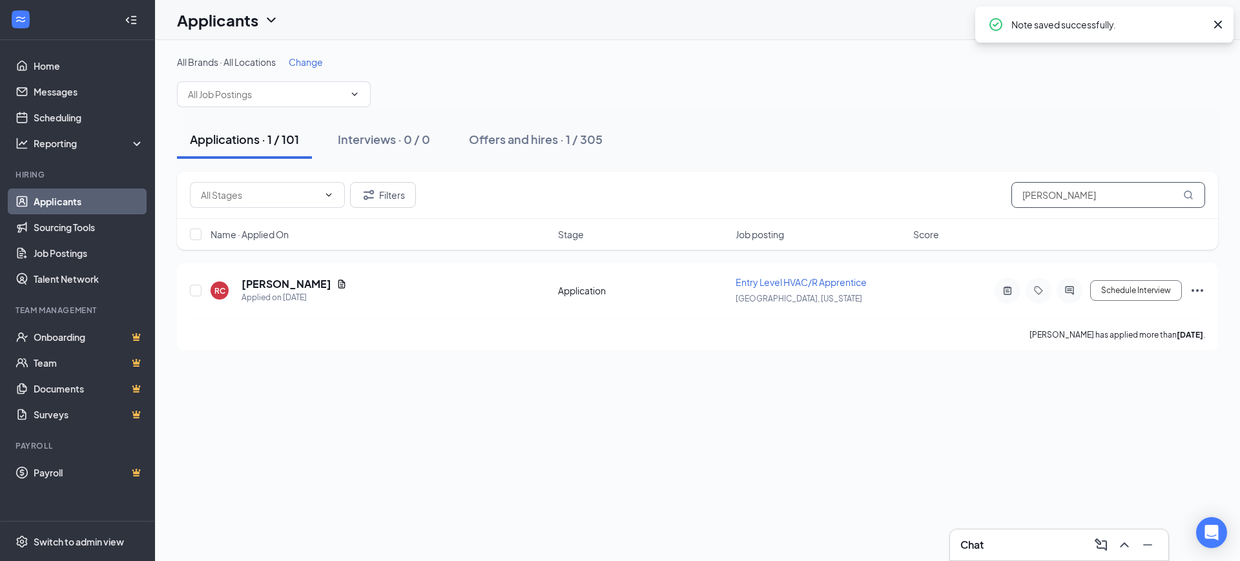
drag, startPoint x: 1064, startPoint y: 203, endPoint x: 950, endPoint y: 203, distance: 114.3
click at [955, 201] on div "Filters robert" at bounding box center [697, 195] width 1015 height 26
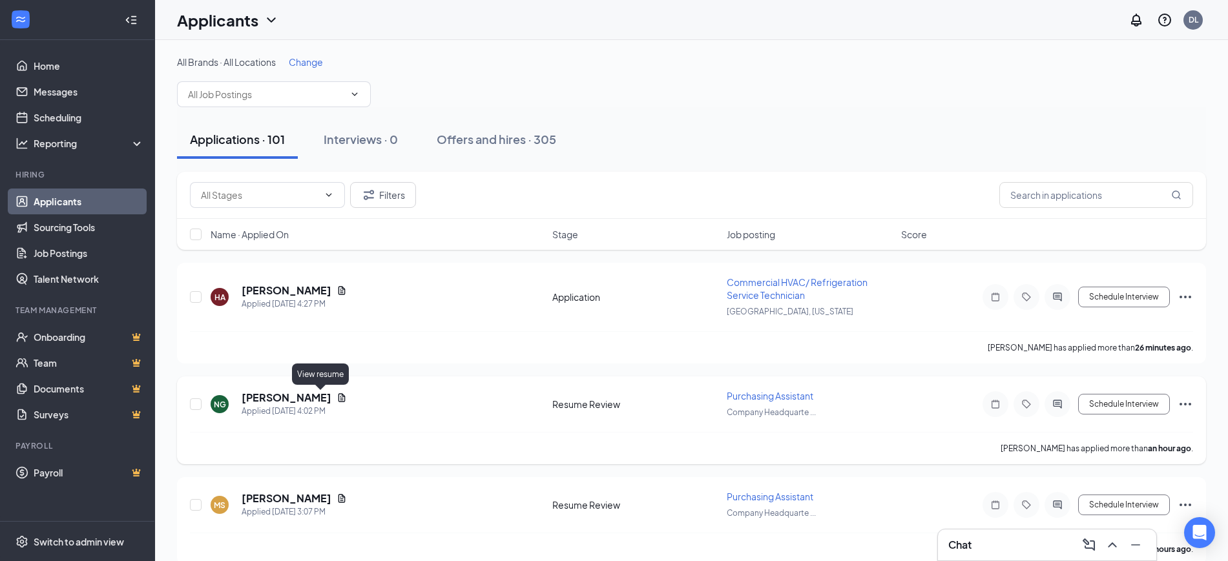
click at [338, 396] on icon "Document" at bounding box center [341, 397] width 7 height 8
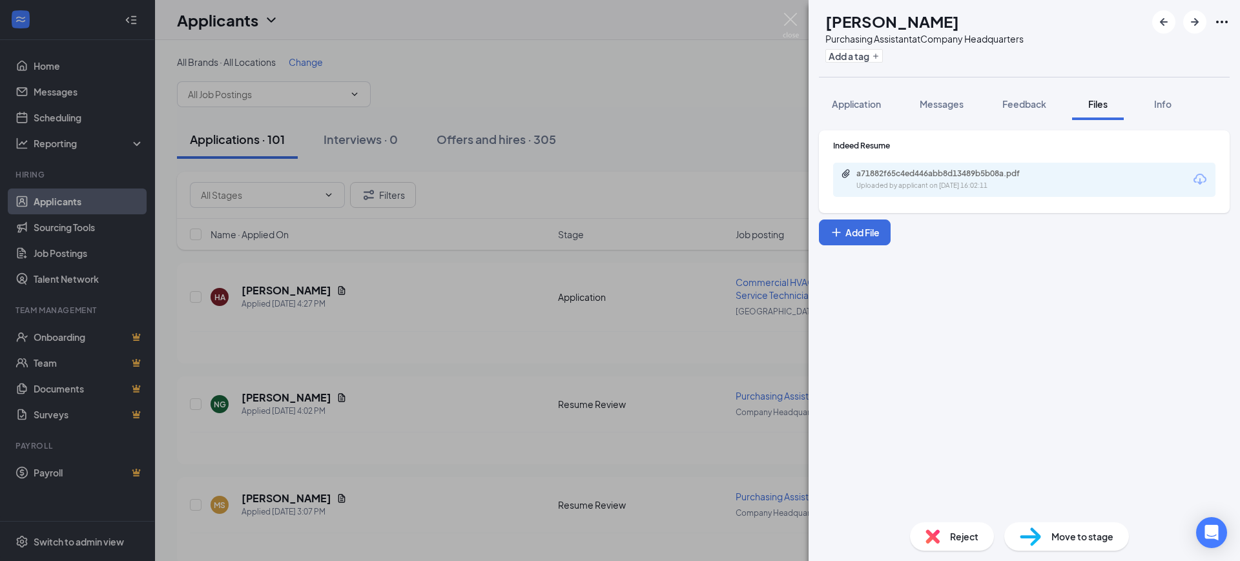
click at [925, 174] on div "a71882f65c4ed446abb8d13489b5b08a.pdf" at bounding box center [947, 174] width 181 height 10
click at [436, 389] on div "NG Nataja Gaines Purchasing Assistant at Company Headquarters Add a tag Applica…" at bounding box center [620, 280] width 1240 height 561
